Goal: Transaction & Acquisition: Purchase product/service

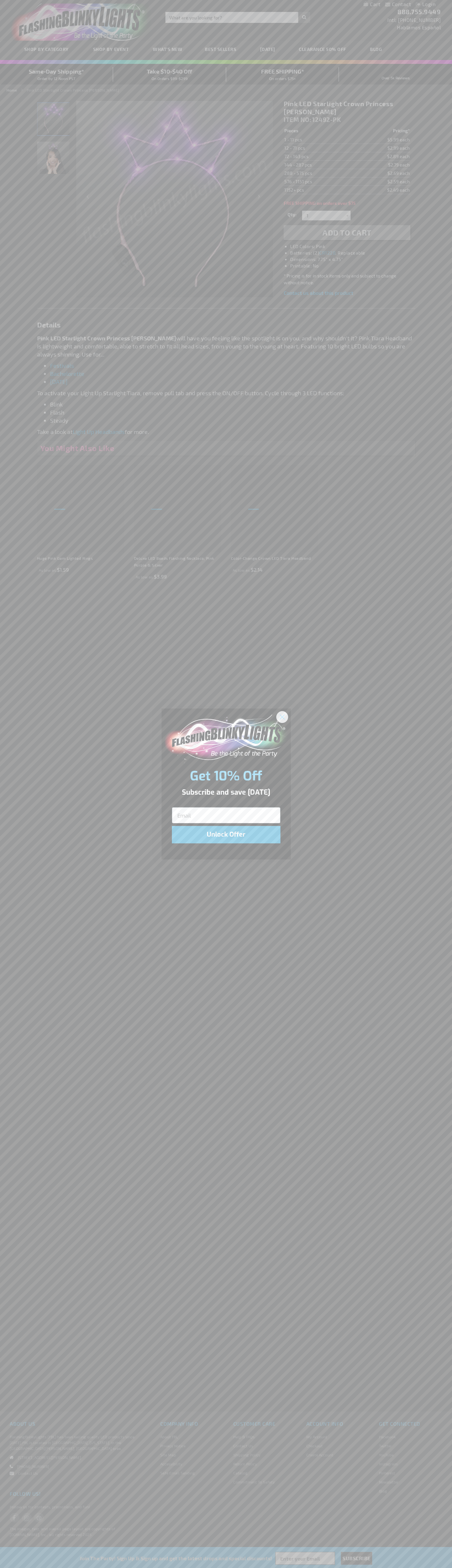
click at [282, 716] on icon "Close dialog" at bounding box center [281, 716] width 4 height 4
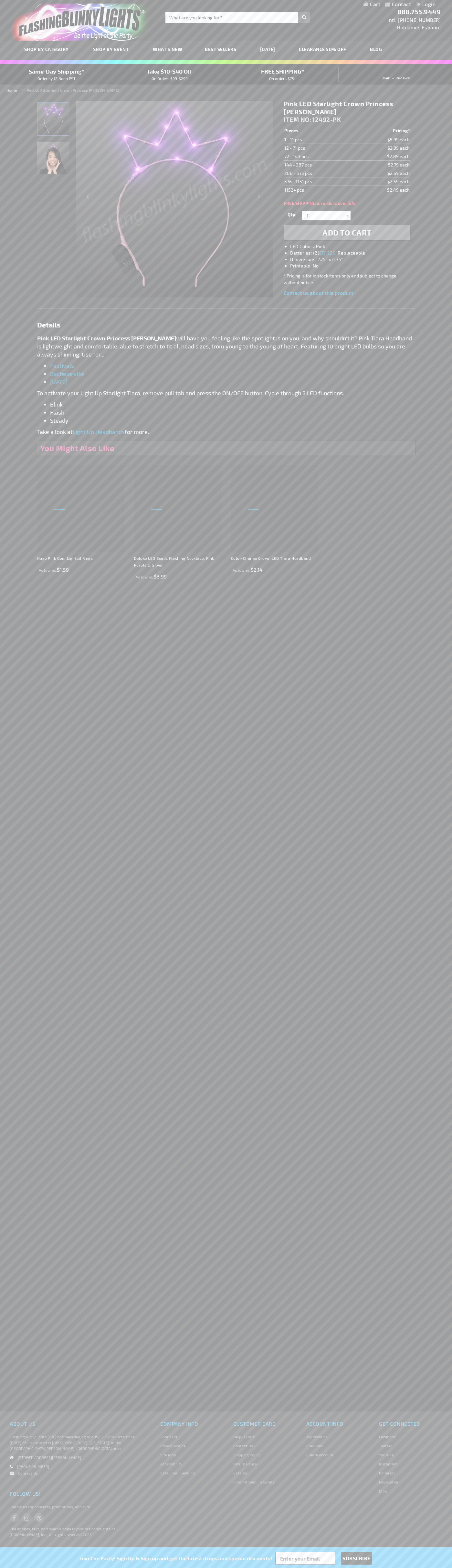
click at [54, 121] on img "Pink LED Starlight Crown Princess Tiara" at bounding box center [53, 119] width 32 height 32
click at [347, 233] on span "Add to Cart" at bounding box center [347, 232] width 49 height 9
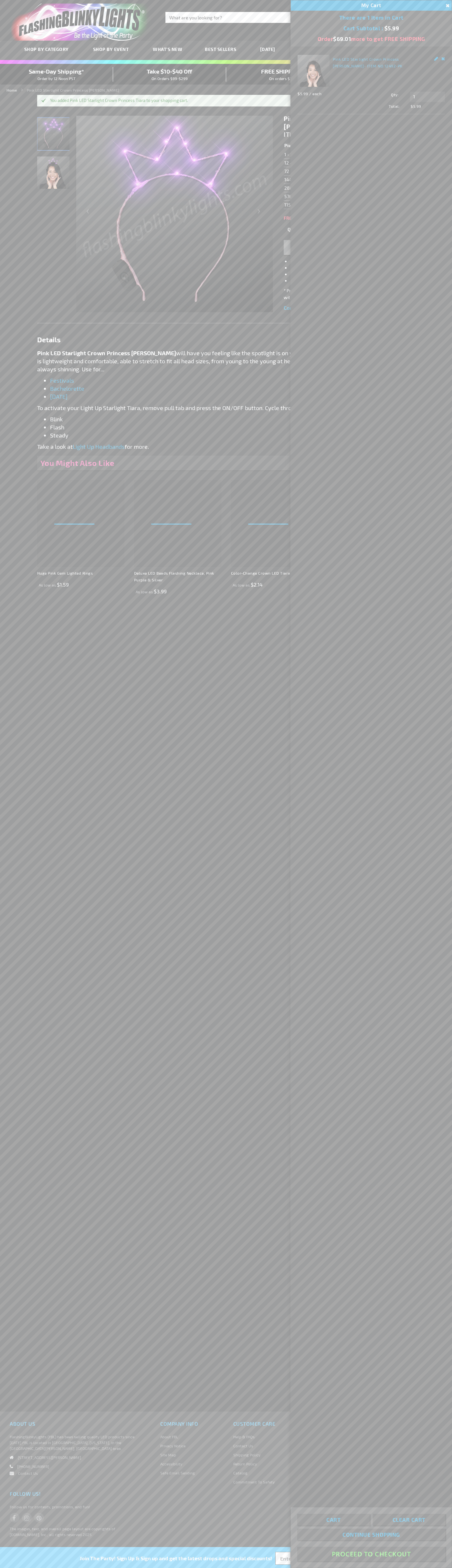
click at [371, 1554] on button "Proceed To Checkout" at bounding box center [371, 1554] width 148 height 15
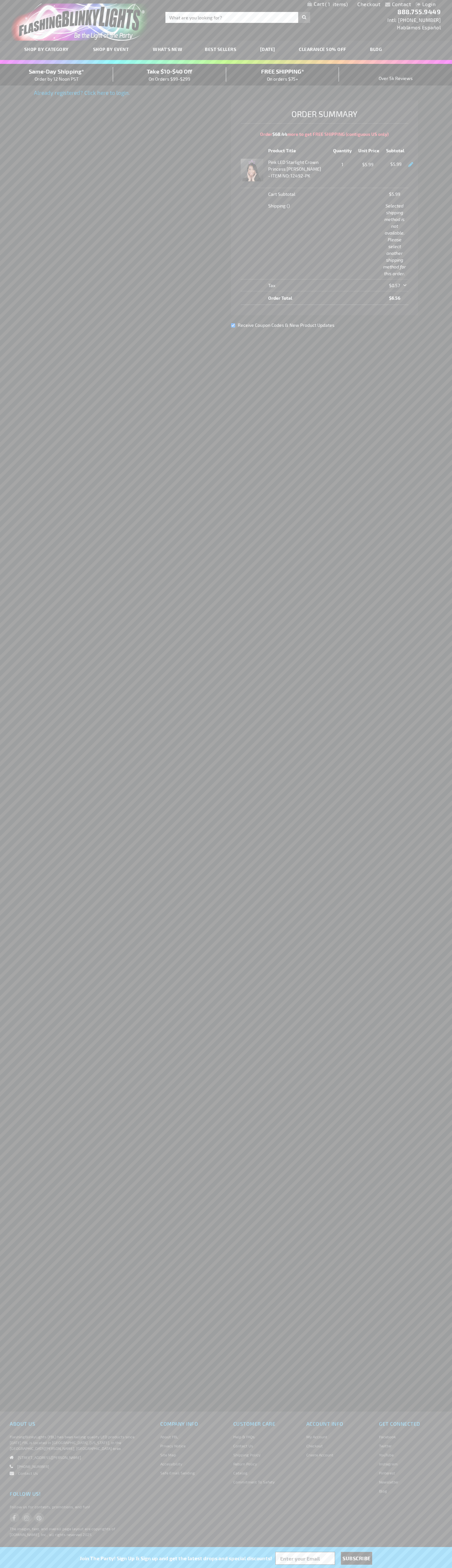
click at [57, 75] on div "Same-Day Shipping* Order by 12 Noon PST" at bounding box center [57, 74] width 113 height 15
click at [369, 4] on link "Checkout" at bounding box center [369, 4] width 23 height 6
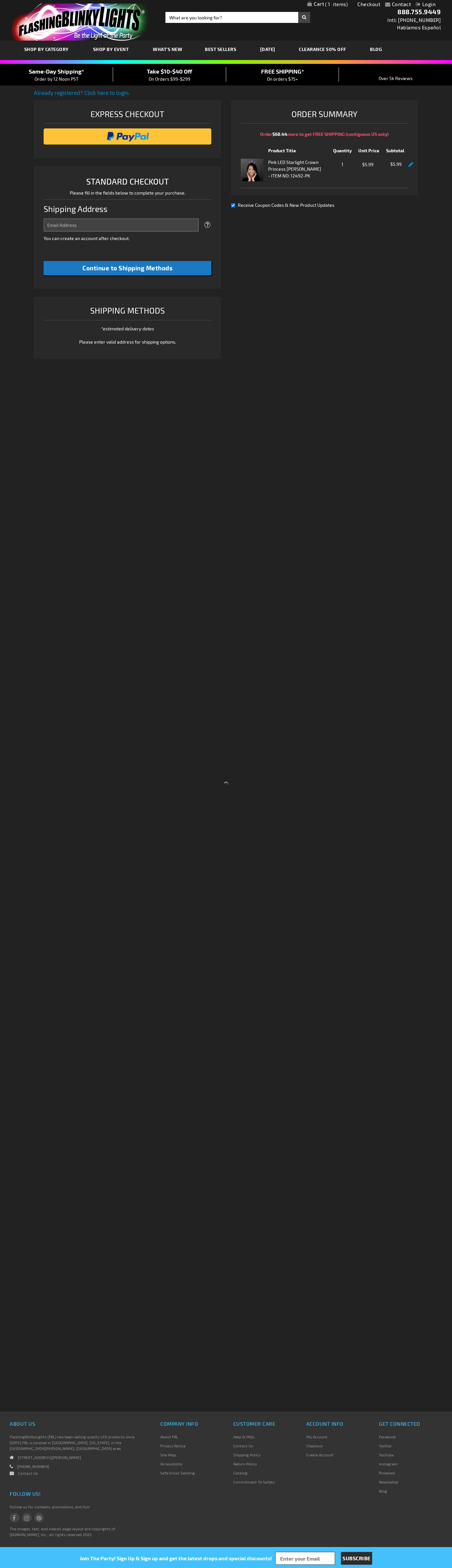
select select "US"
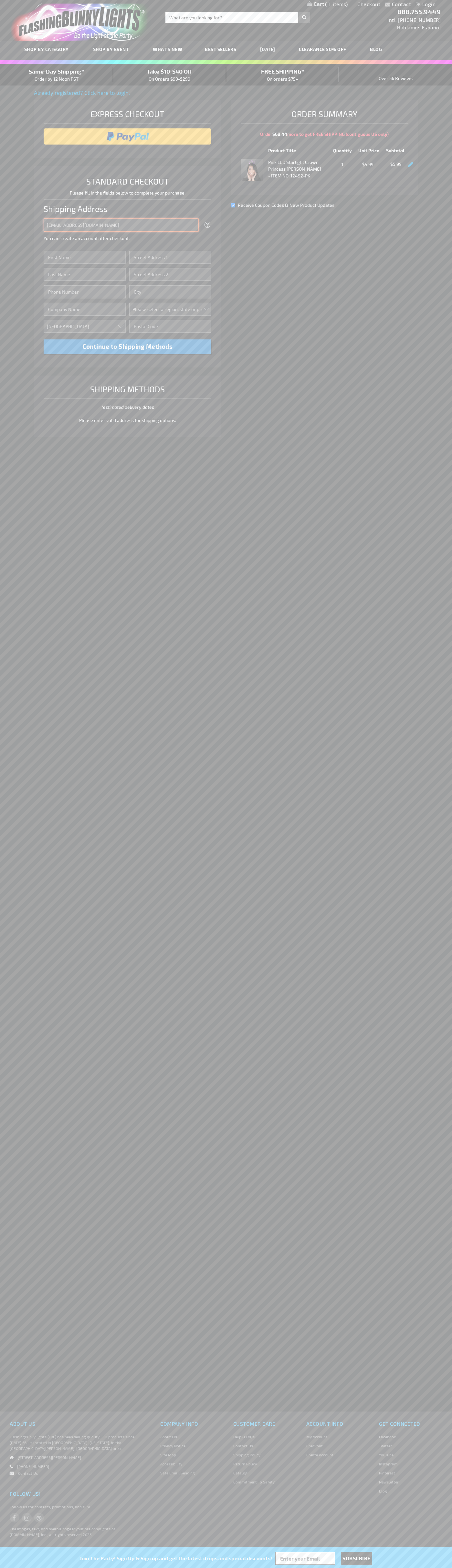
type input "johnsmith005@storebotmail.joonix.net"
type input "John"
type input "401 North Tryon Street"
type input "First floor"
type input "charlotte"
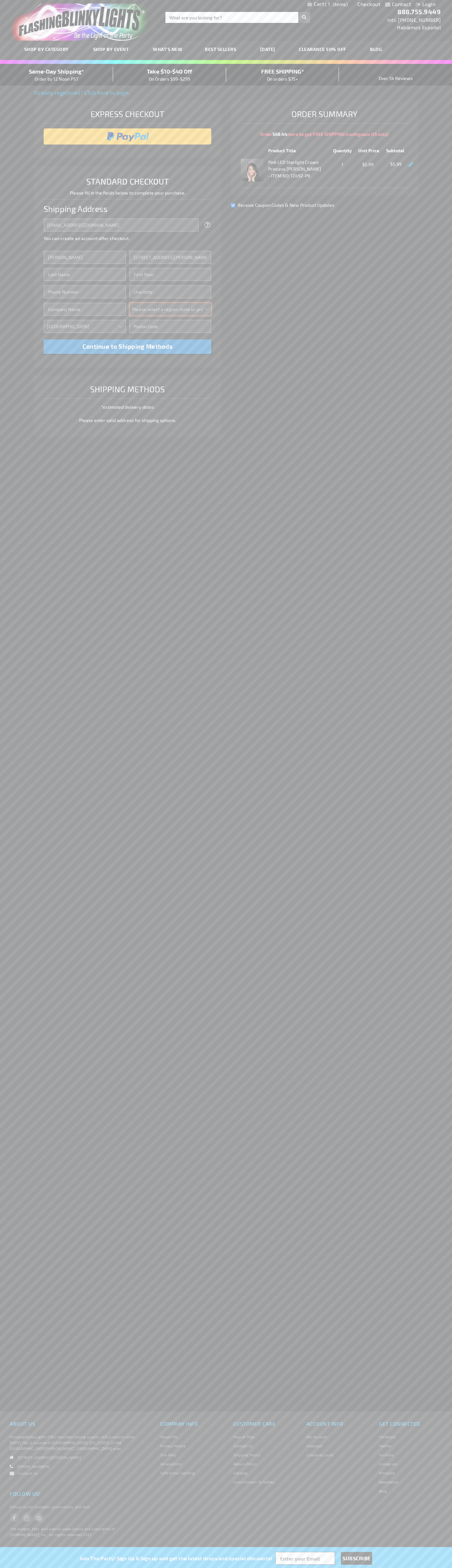
select select "44"
type input "28202"
type input "Smith"
type input "6502530000"
type input "John Smith"
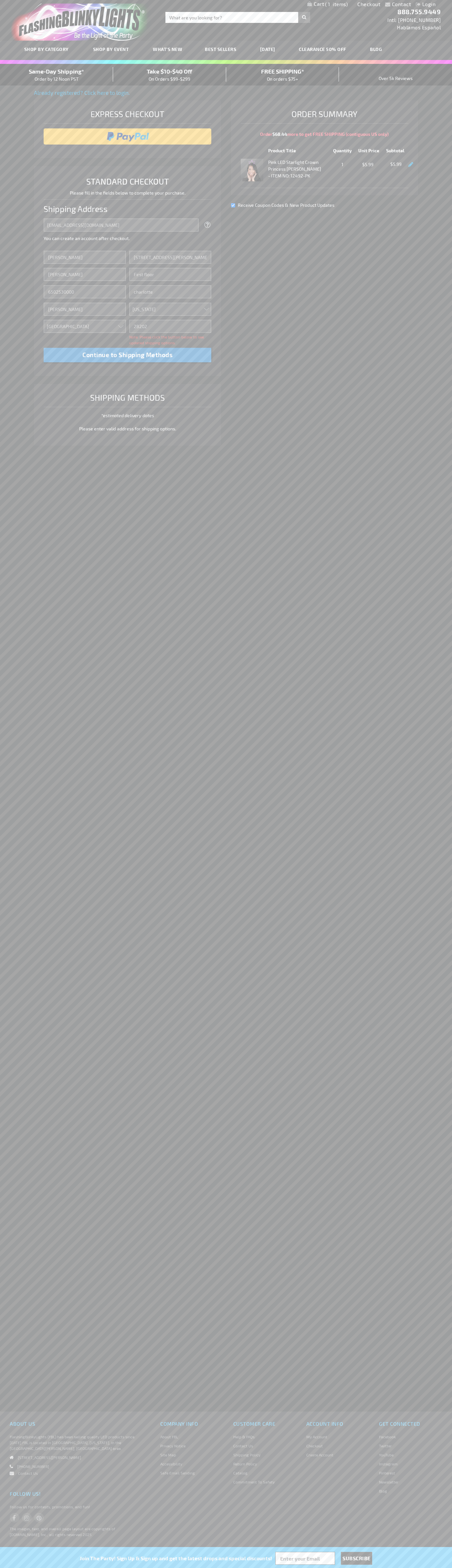
click at [57, 75] on div "Same-Day Shipping* Order by 12 Noon PST" at bounding box center [57, 74] width 113 height 15
click at [127, 136] on input "image" at bounding box center [127, 136] width 161 height 13
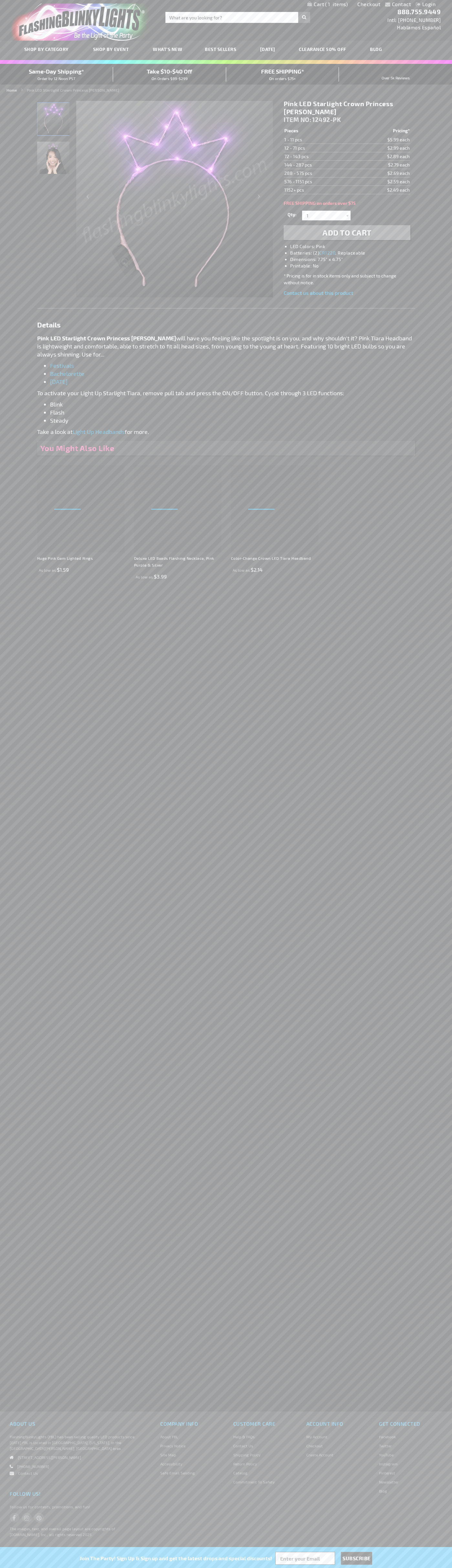
click at [327, 4] on span "1" at bounding box center [336, 4] width 23 height 6
